Goal: Transaction & Acquisition: Purchase product/service

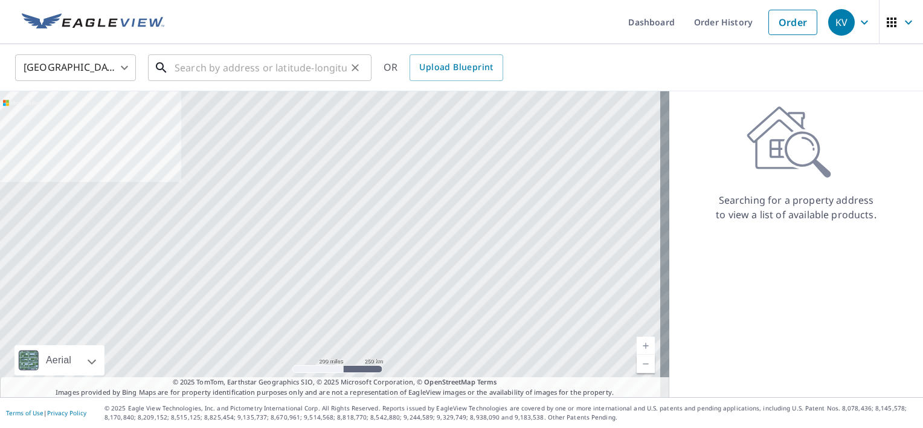
click at [219, 70] on input "text" at bounding box center [261, 68] width 172 height 34
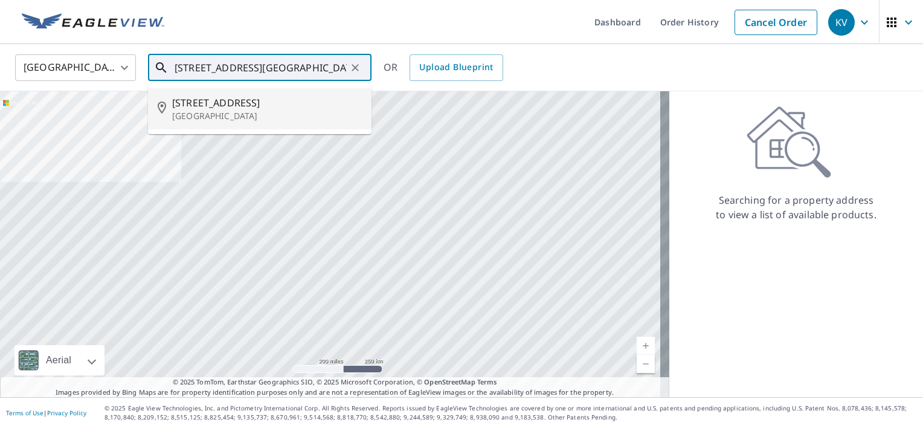
click at [244, 106] on span "[STREET_ADDRESS]" at bounding box center [267, 102] width 190 height 14
type input "[STREET_ADDRESS]"
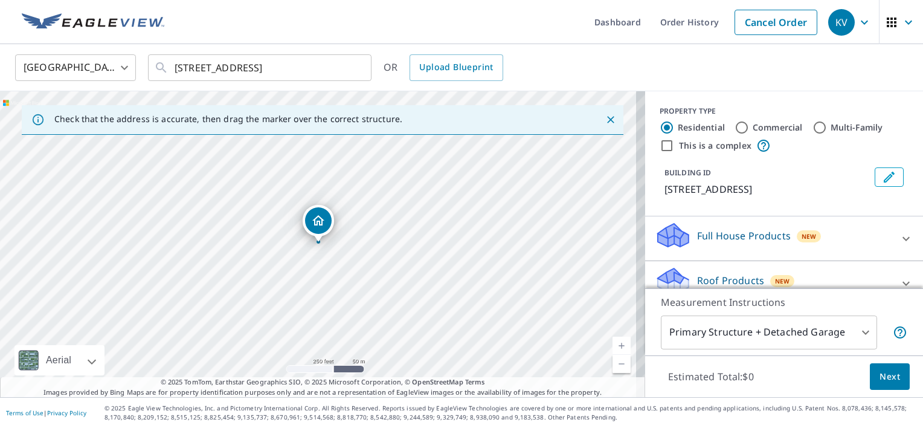
scroll to position [60, 0]
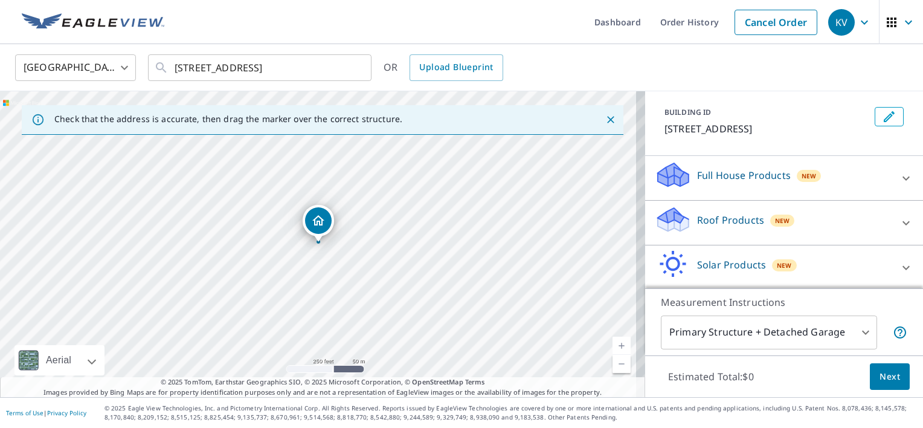
click at [711, 227] on p "Roof Products" at bounding box center [730, 220] width 67 height 14
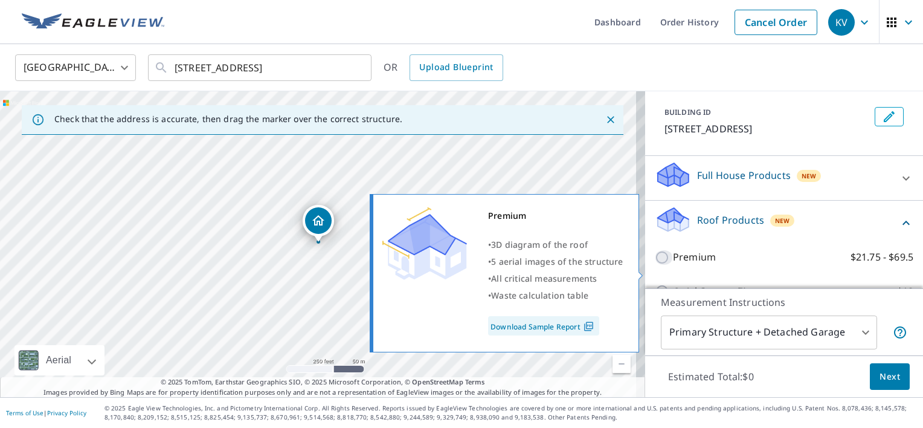
click at [655, 265] on input "Premium $21.75 - $69.5" at bounding box center [664, 257] width 18 height 14
checkbox input "true"
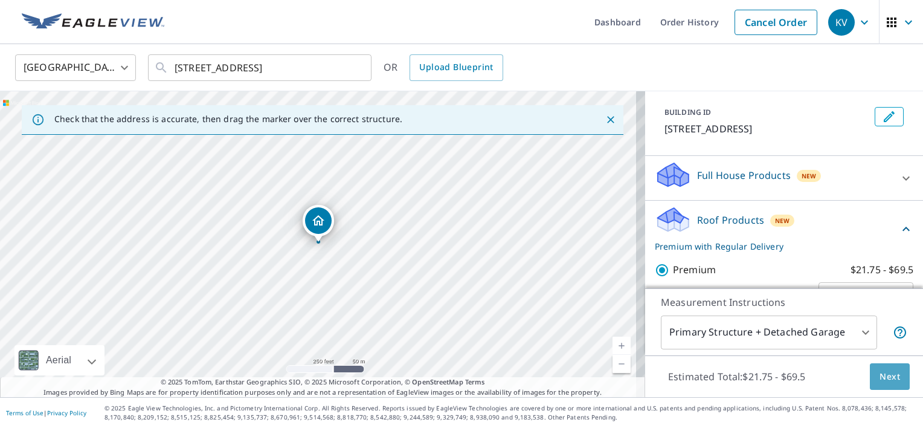
click at [881, 375] on span "Next" at bounding box center [889, 376] width 21 height 15
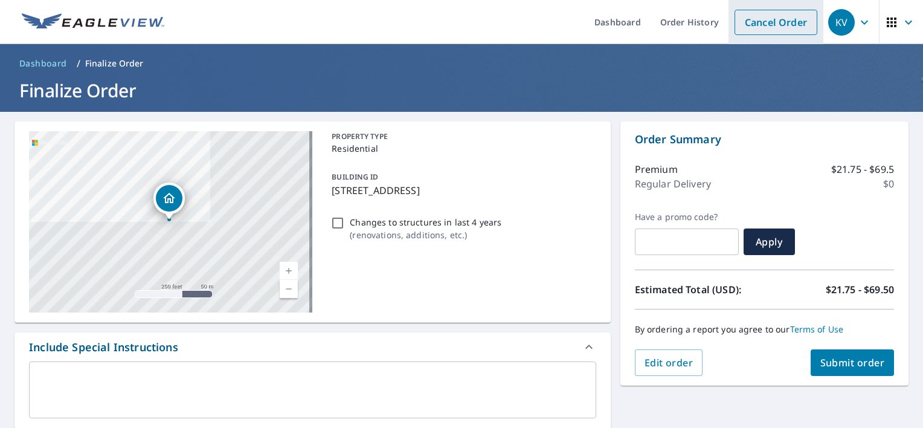
click at [771, 20] on link "Cancel Order" at bounding box center [775, 22] width 83 height 25
checkbox input "true"
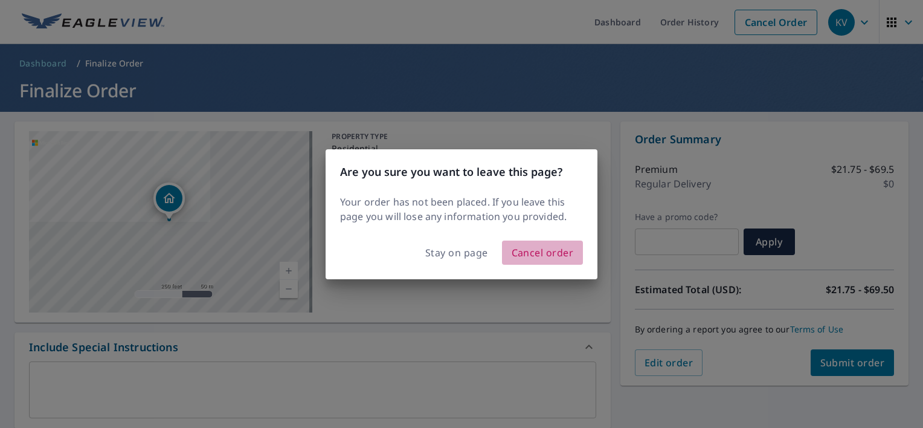
click at [539, 252] on span "Cancel order" at bounding box center [542, 252] width 62 height 17
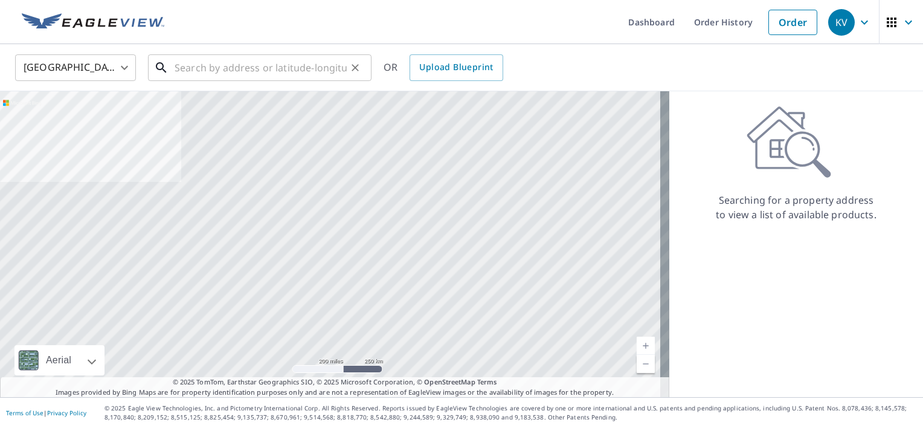
click at [189, 67] on input "text" at bounding box center [261, 68] width 172 height 34
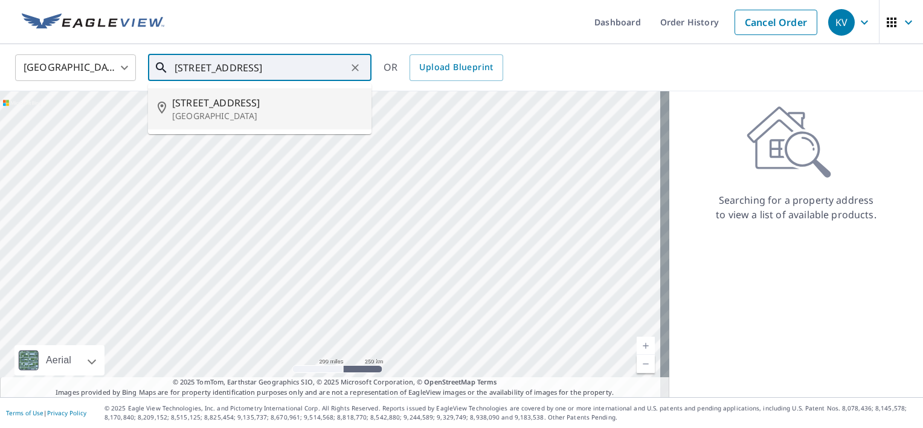
click at [213, 106] on span "[STREET_ADDRESS]" at bounding box center [267, 102] width 190 height 14
type input "[STREET_ADDRESS]"
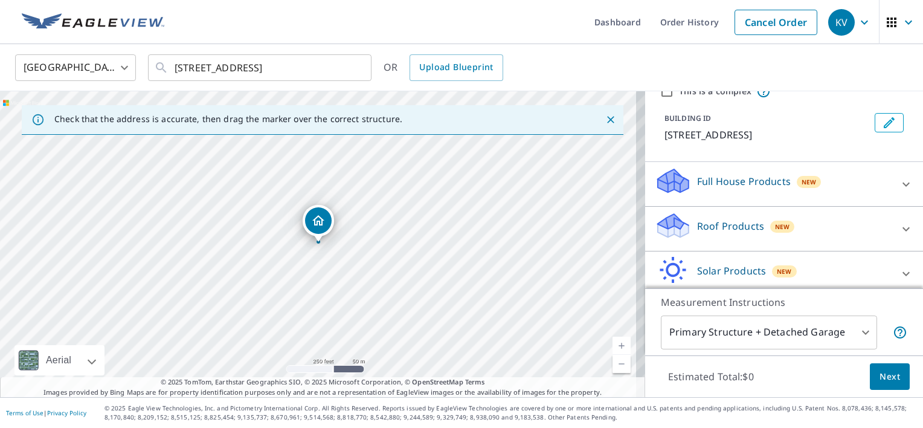
scroll to position [60, 0]
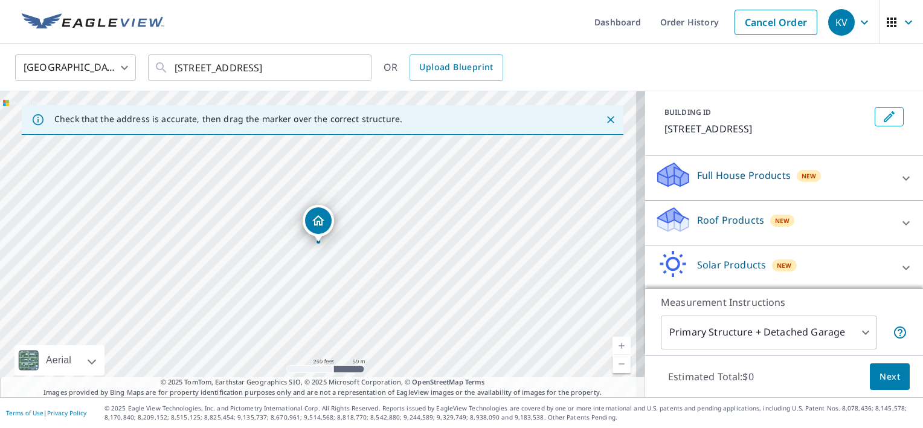
click at [704, 240] on div "Roof Products New" at bounding box center [773, 222] width 237 height 34
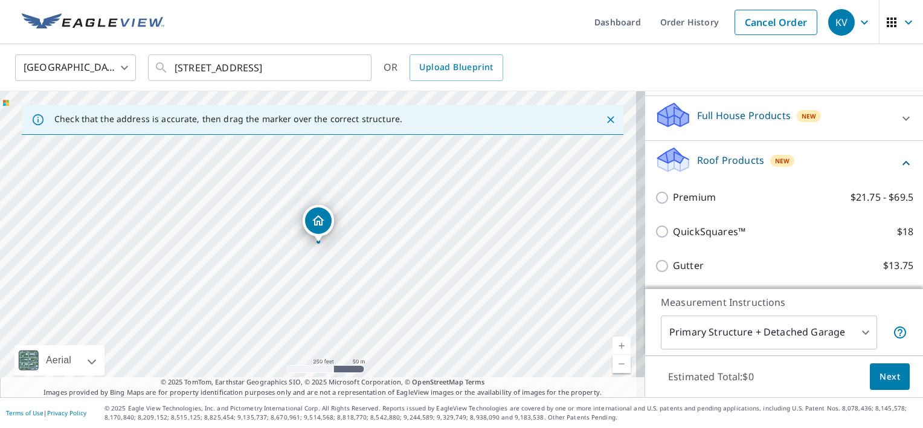
scroll to position [181, 0]
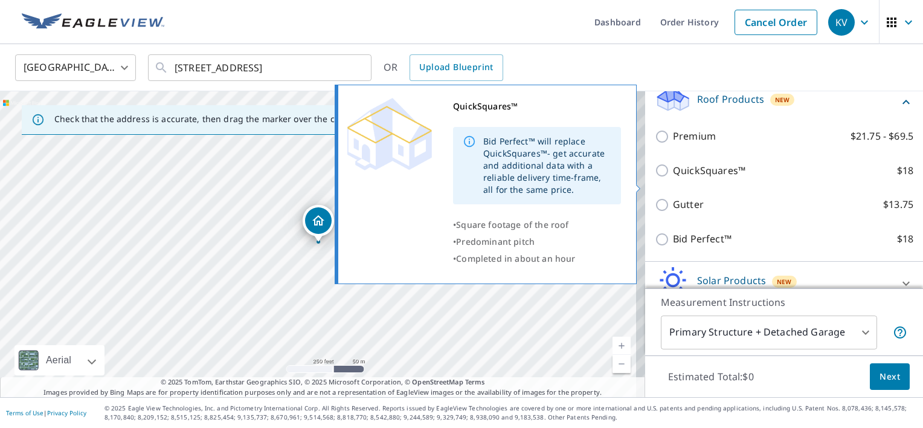
click at [655, 178] on input "QuickSquares™ $18" at bounding box center [664, 170] width 18 height 14
checkbox input "true"
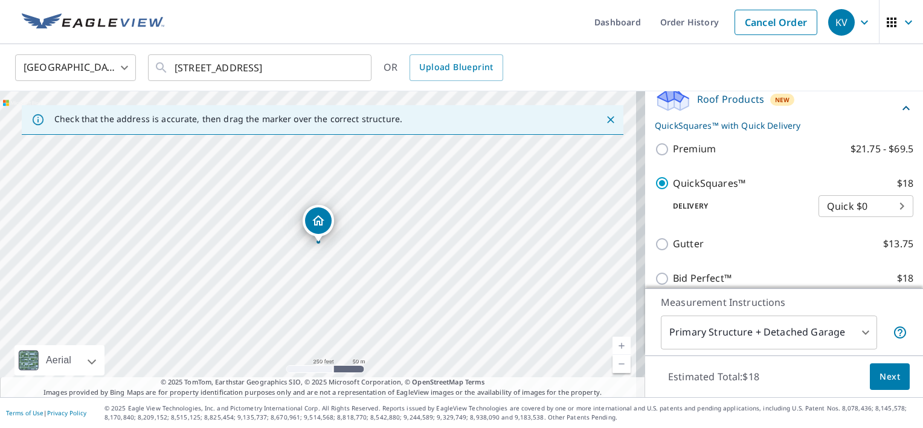
click at [882, 374] on span "Next" at bounding box center [889, 376] width 21 height 15
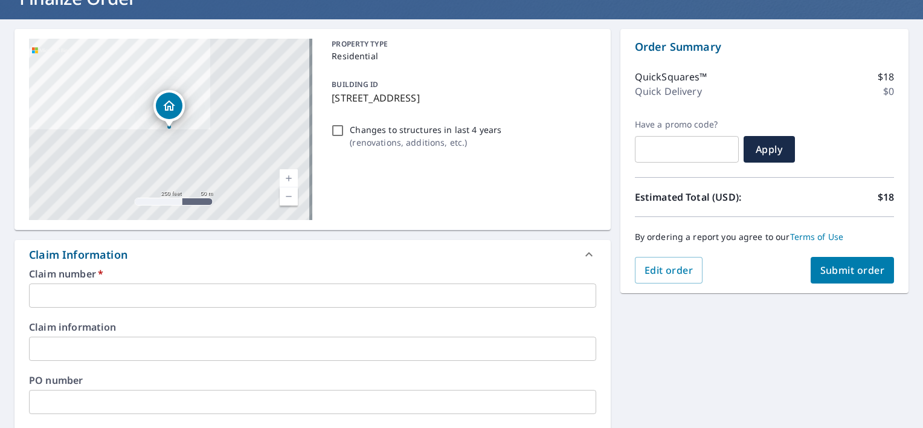
scroll to position [181, 0]
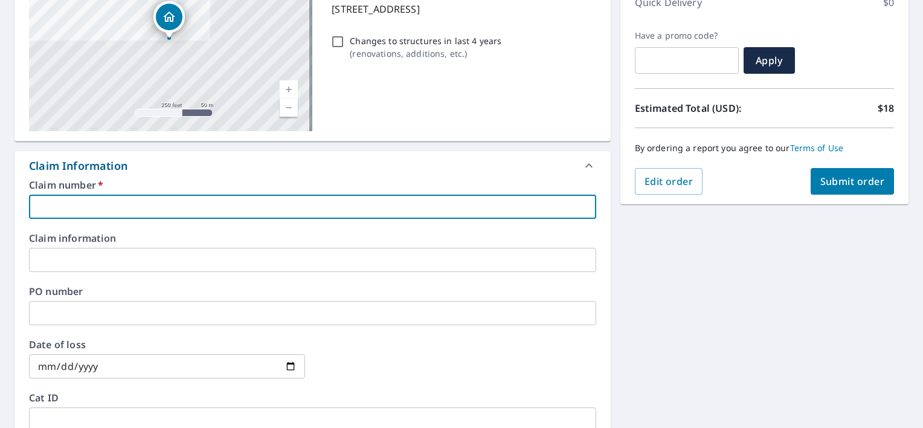
paste input "2198422"
type input "2198422"
checkbox input "true"
type input "2198422"
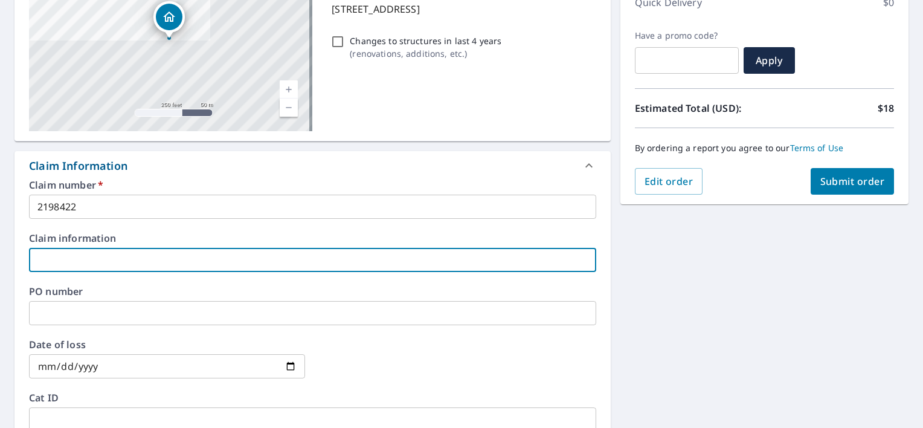
paste input "2198422"
type input "2198422"
checkbox input "true"
type input "2198422"
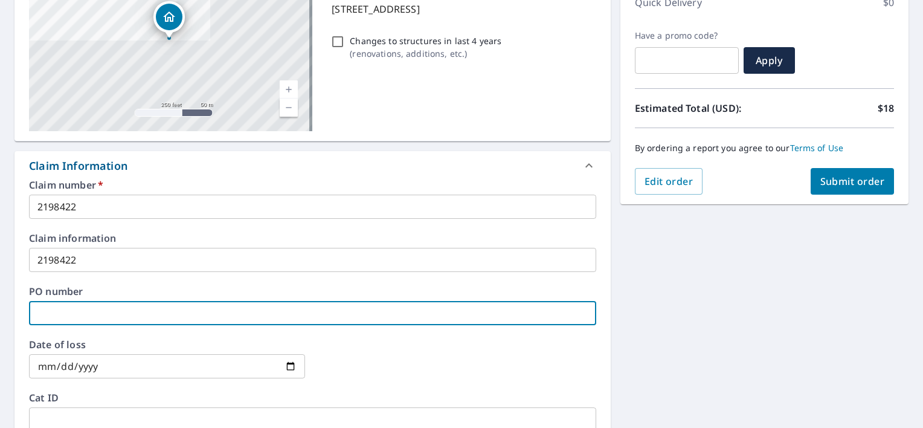
paste input "2198422"
type input "2198422"
checkbox input "true"
type input "2198422"
click at [833, 178] on span "Submit order" at bounding box center [852, 181] width 65 height 13
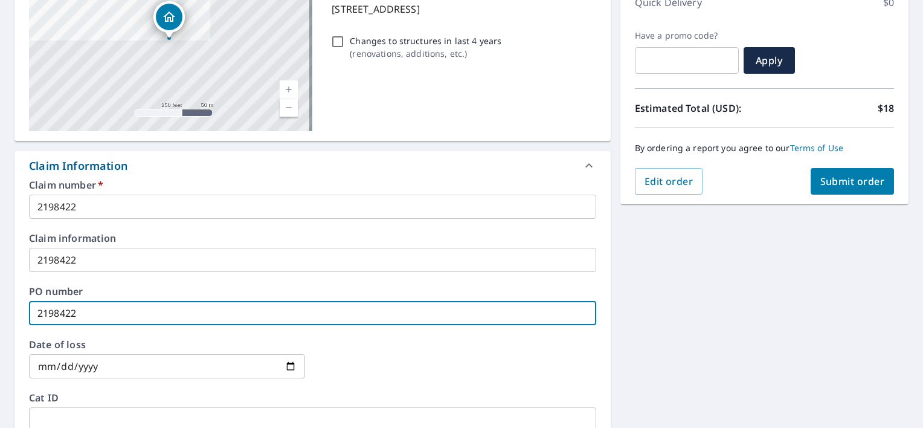
checkbox input "true"
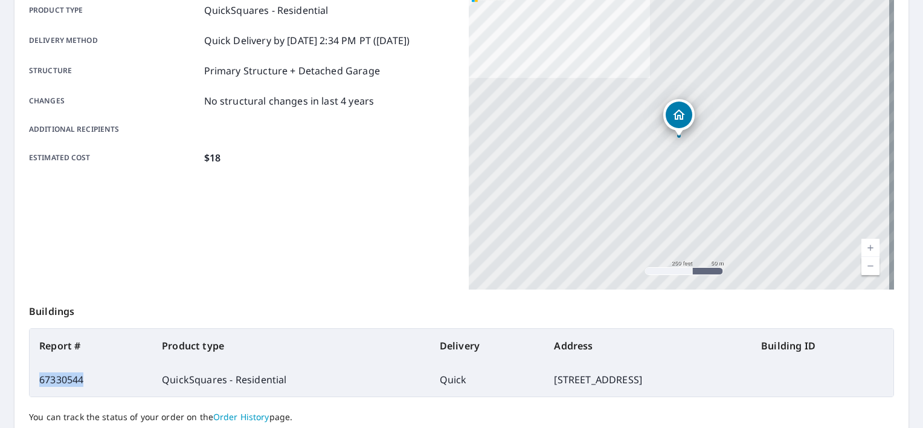
drag, startPoint x: 86, startPoint y: 377, endPoint x: 36, endPoint y: 379, distance: 50.2
click at [36, 379] on td "67330544" at bounding box center [91, 379] width 123 height 34
drag, startPoint x: 36, startPoint y: 379, endPoint x: 45, endPoint y: 379, distance: 9.7
copy td "67330544"
